Goal: Task Accomplishment & Management: Manage account settings

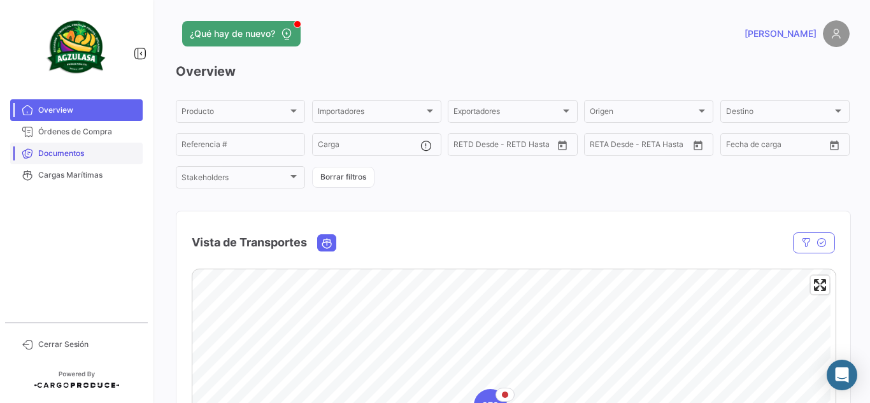
click at [103, 154] on span "Documentos" at bounding box center [87, 153] width 99 height 11
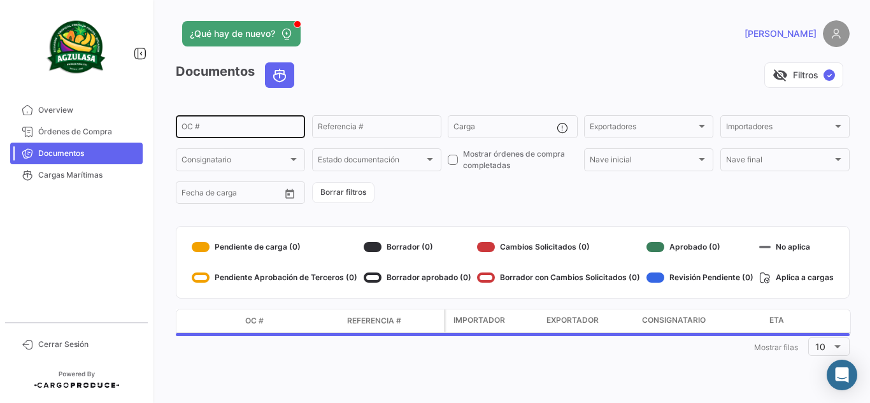
click at [228, 129] on input "OC #" at bounding box center [241, 128] width 118 height 9
paste input "UNIECPBO25320001"
type input "UNIECPBO25320001"
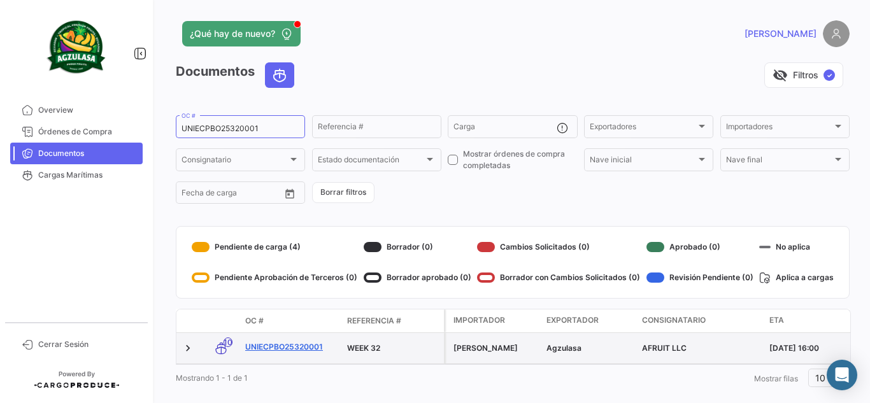
click at [311, 349] on link "UNIECPBO25320001" at bounding box center [291, 347] width 92 height 11
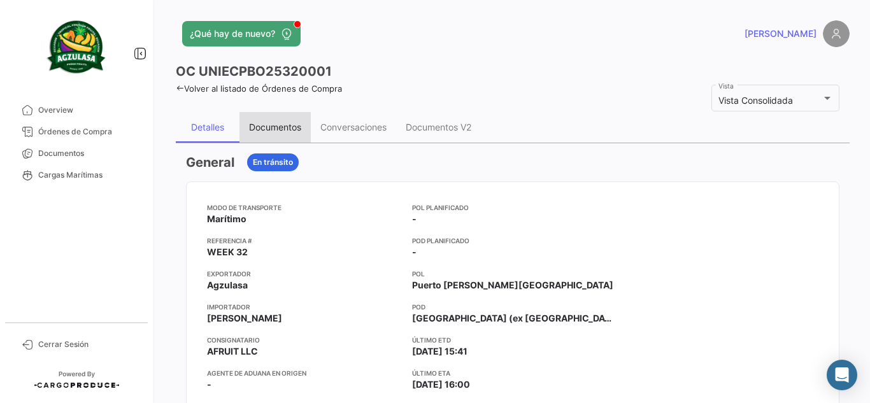
click at [272, 136] on div "Documentos" at bounding box center [275, 127] width 71 height 31
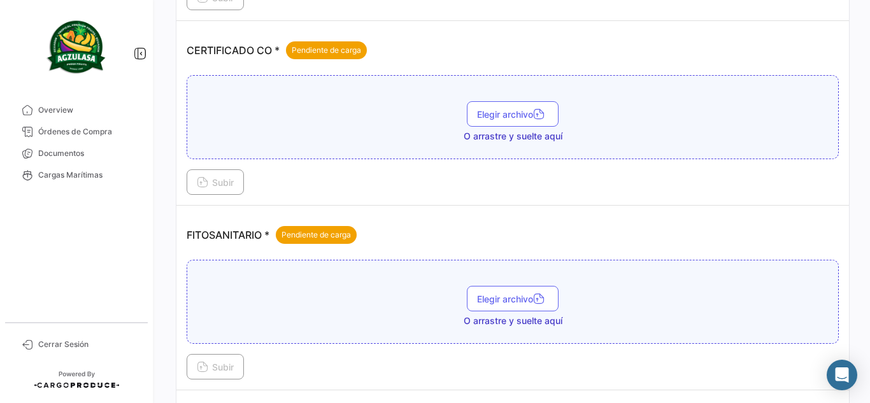
scroll to position [319, 0]
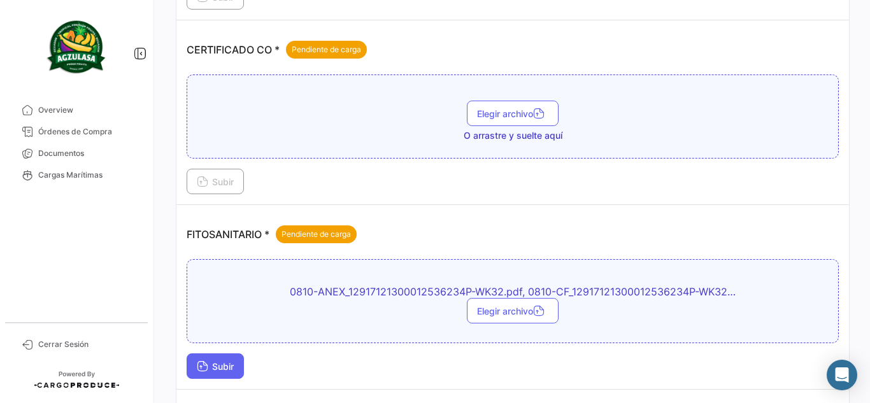
click at [231, 357] on button "Subir" at bounding box center [215, 366] width 57 height 25
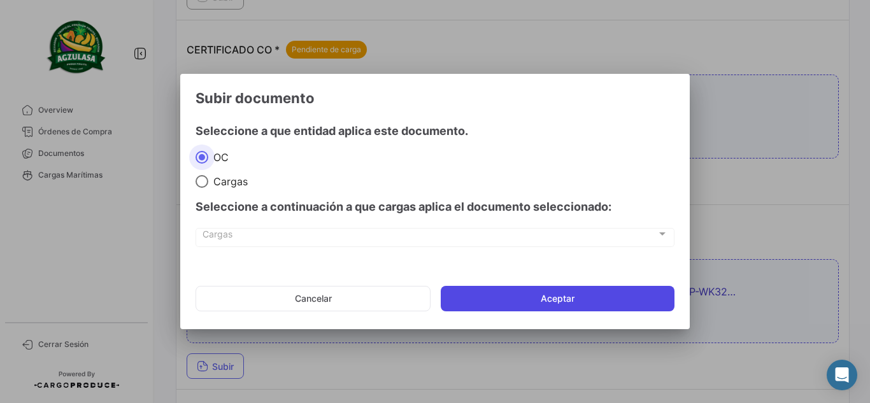
click at [510, 309] on button "Aceptar" at bounding box center [558, 298] width 234 height 25
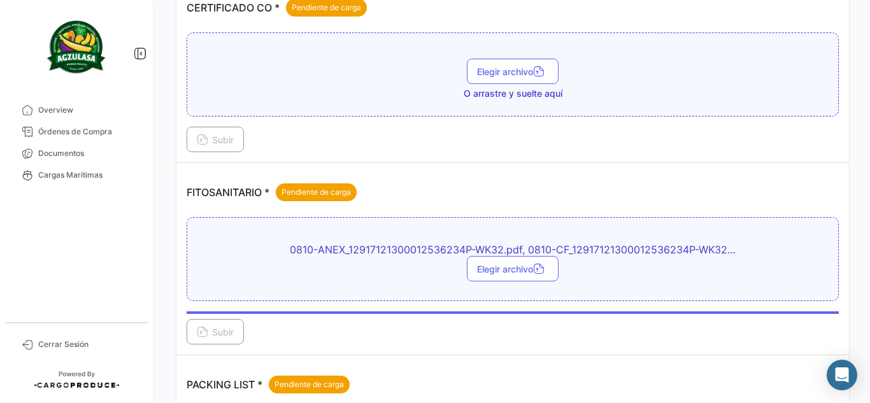
scroll to position [382, 0]
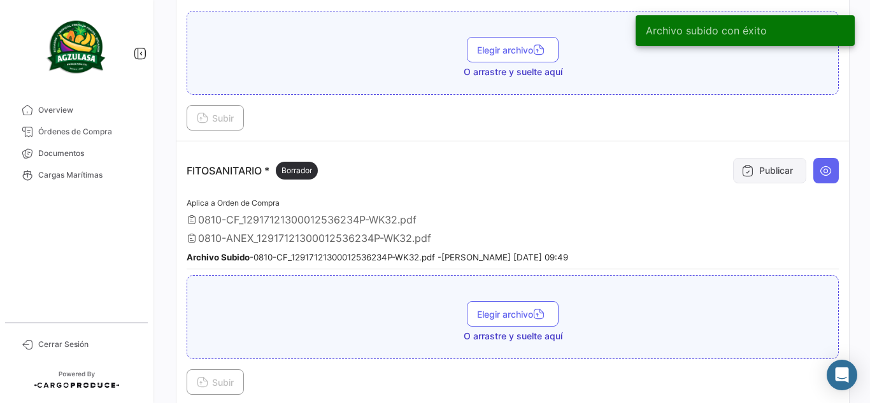
click at [737, 178] on button "Publicar" at bounding box center [769, 170] width 73 height 25
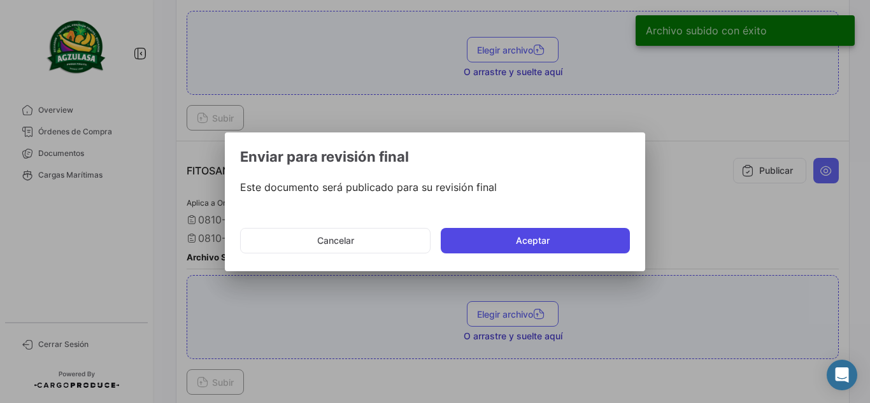
click at [535, 238] on button "Aceptar" at bounding box center [535, 240] width 189 height 25
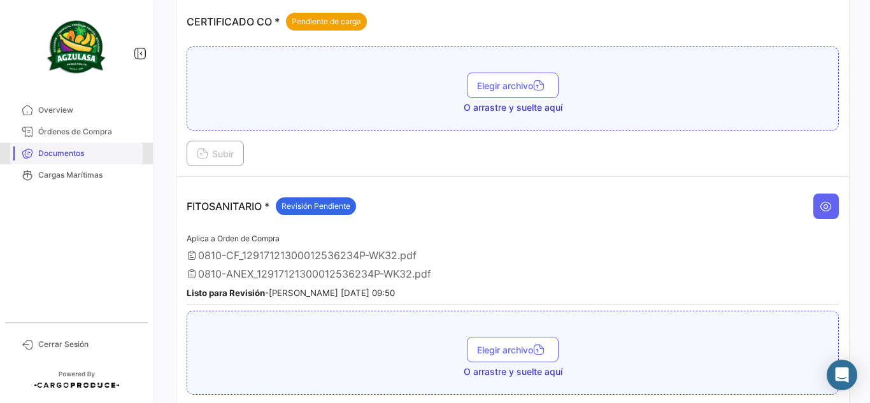
click at [99, 149] on span "Documentos" at bounding box center [87, 153] width 99 height 11
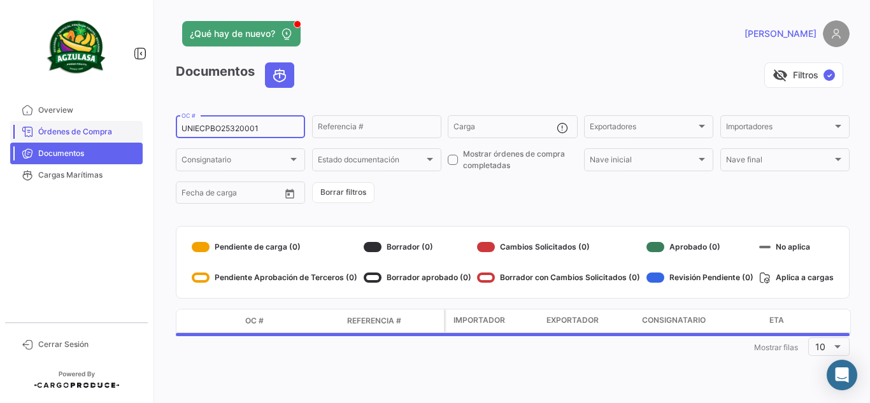
drag, startPoint x: 273, startPoint y: 126, endPoint x: 90, endPoint y: 128, distance: 183.5
click at [90, 128] on mat-sidenav-container "Overview Órdenes de Compra Documentos Cargas Marítimas Cerrar Sesión ¿Qué hay d…" at bounding box center [435, 201] width 870 height 403
paste input "10078"
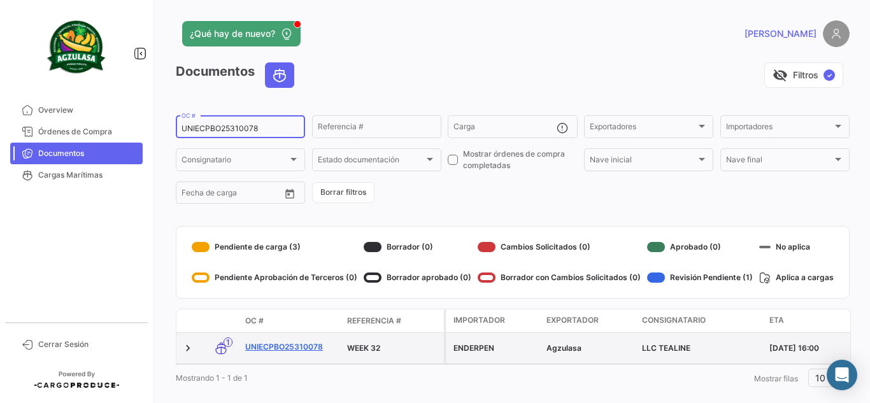
type input "UNIECPBO25310078"
click at [296, 347] on link "UNIECPBO25310078" at bounding box center [291, 347] width 92 height 11
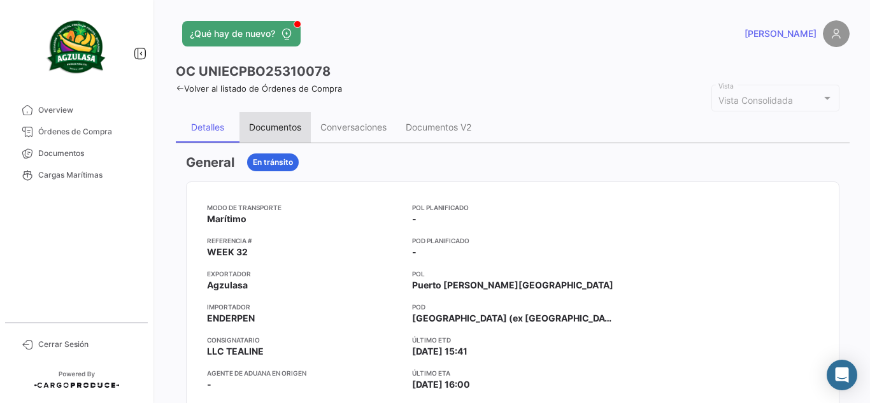
click at [270, 129] on div "Documentos" at bounding box center [275, 127] width 52 height 11
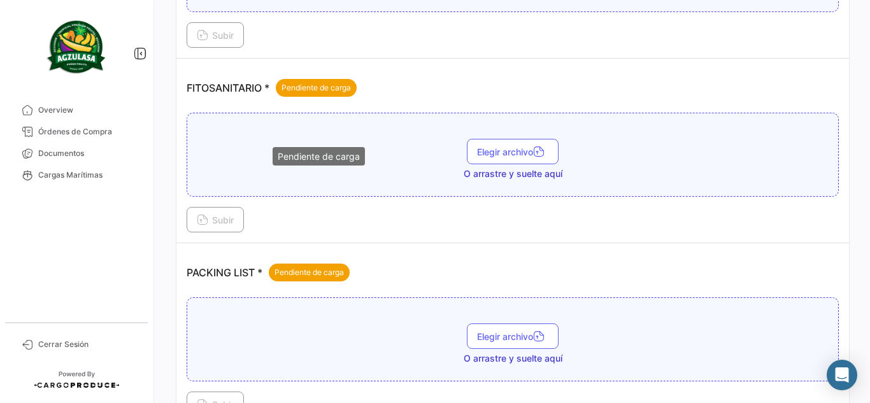
scroll to position [573, 0]
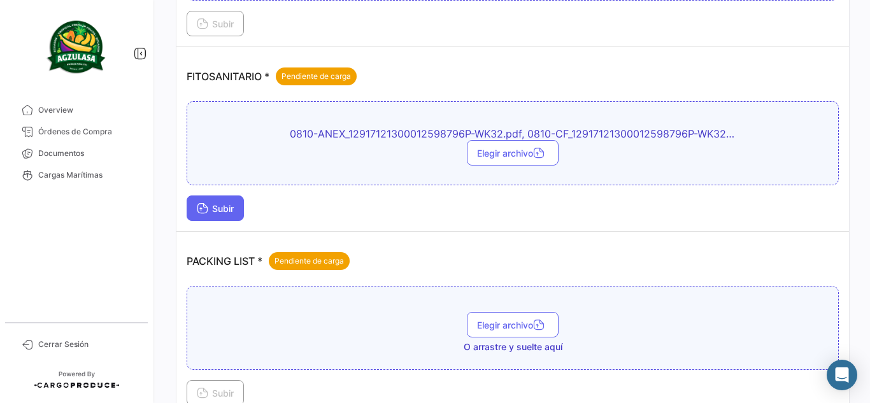
click at [240, 212] on button "Subir" at bounding box center [215, 208] width 57 height 25
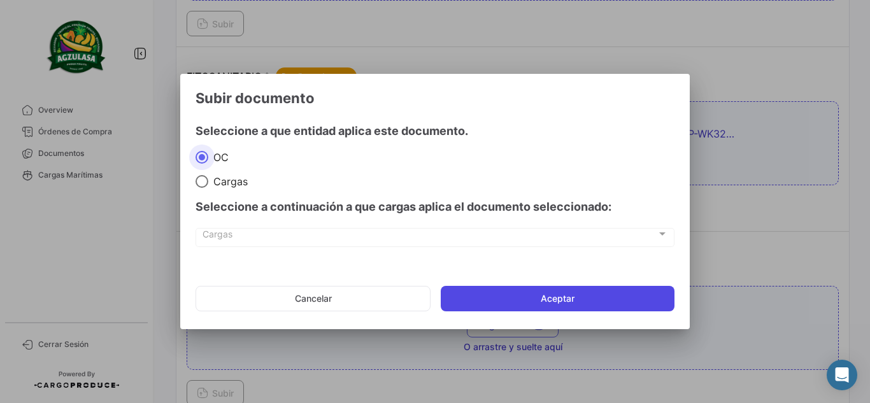
click at [502, 298] on button "Aceptar" at bounding box center [558, 298] width 234 height 25
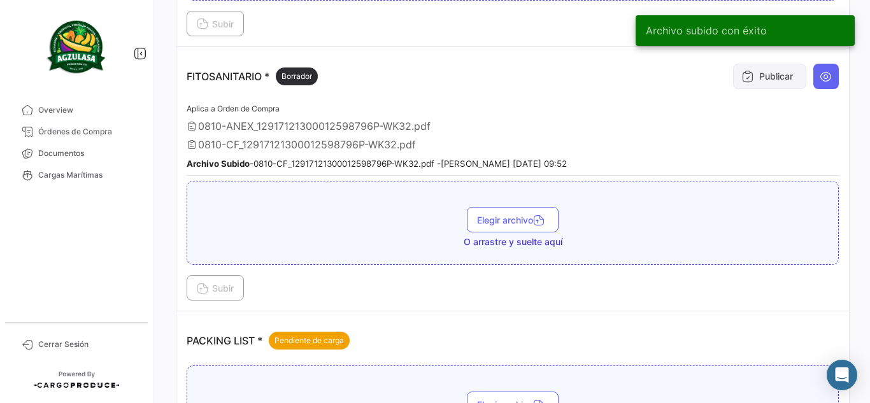
click at [742, 71] on icon at bounding box center [748, 76] width 13 height 13
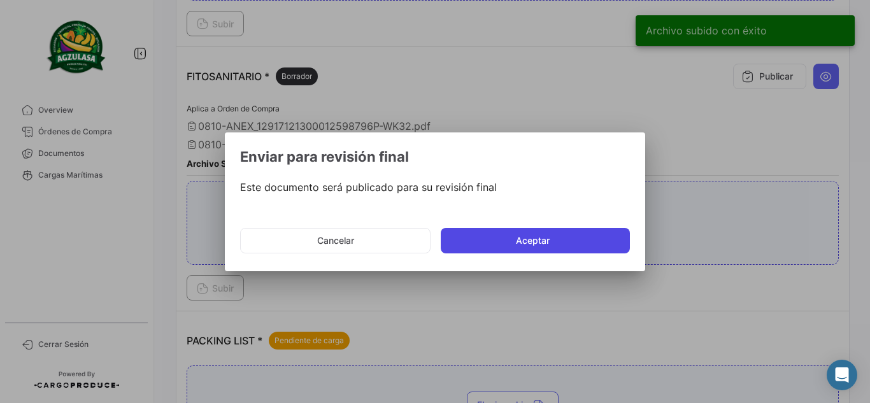
click at [488, 232] on button "Aceptar" at bounding box center [535, 240] width 189 height 25
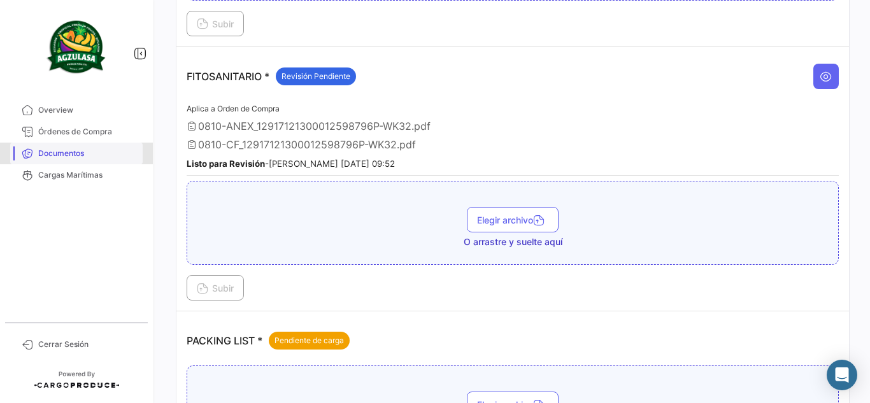
click at [102, 149] on span "Documentos" at bounding box center [87, 153] width 99 height 11
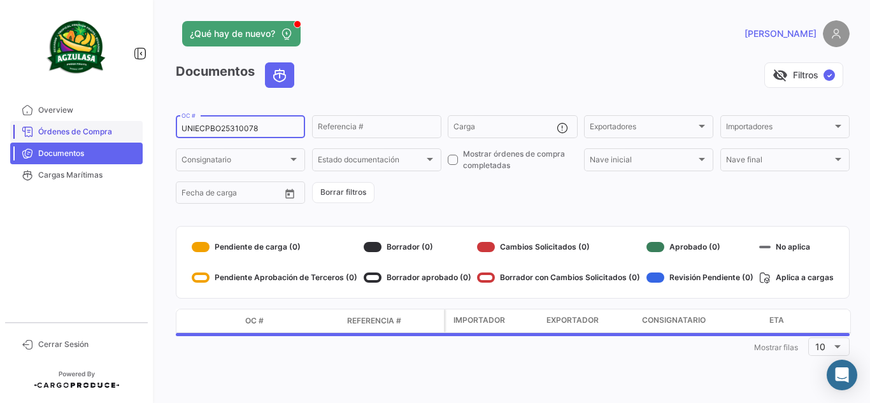
drag, startPoint x: 187, startPoint y: 131, endPoint x: 11, endPoint y: 134, distance: 175.2
click at [0, 143] on mat-sidenav-container "Overview Órdenes de Compra Documentos Cargas Marítimas Cerrar Sesión ¿Qué hay d…" at bounding box center [435, 201] width 870 height 403
